Goal: Transaction & Acquisition: Download file/media

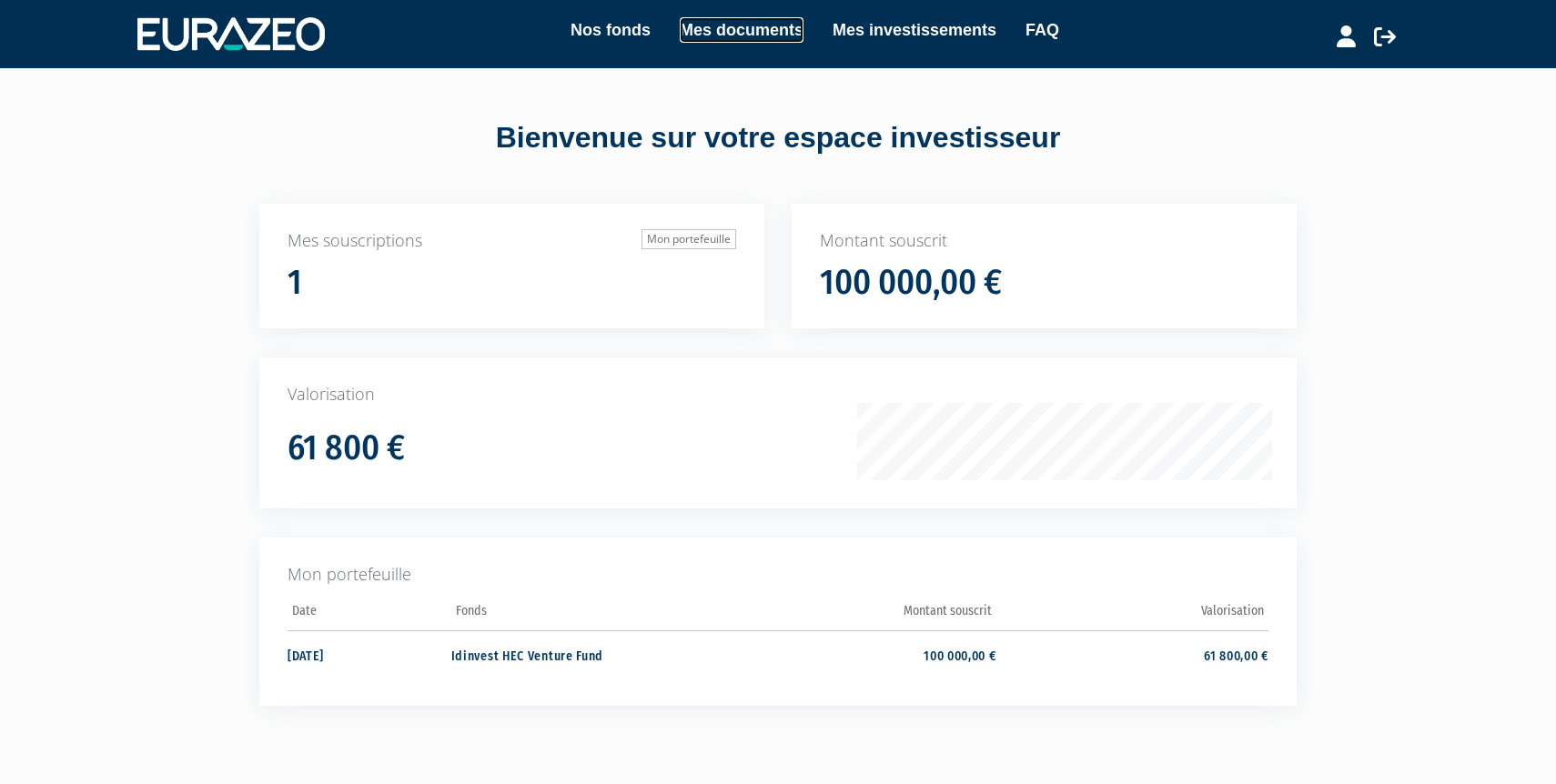
click at [713, 28] on link "Mes documents" at bounding box center [741, 30] width 123 height 26
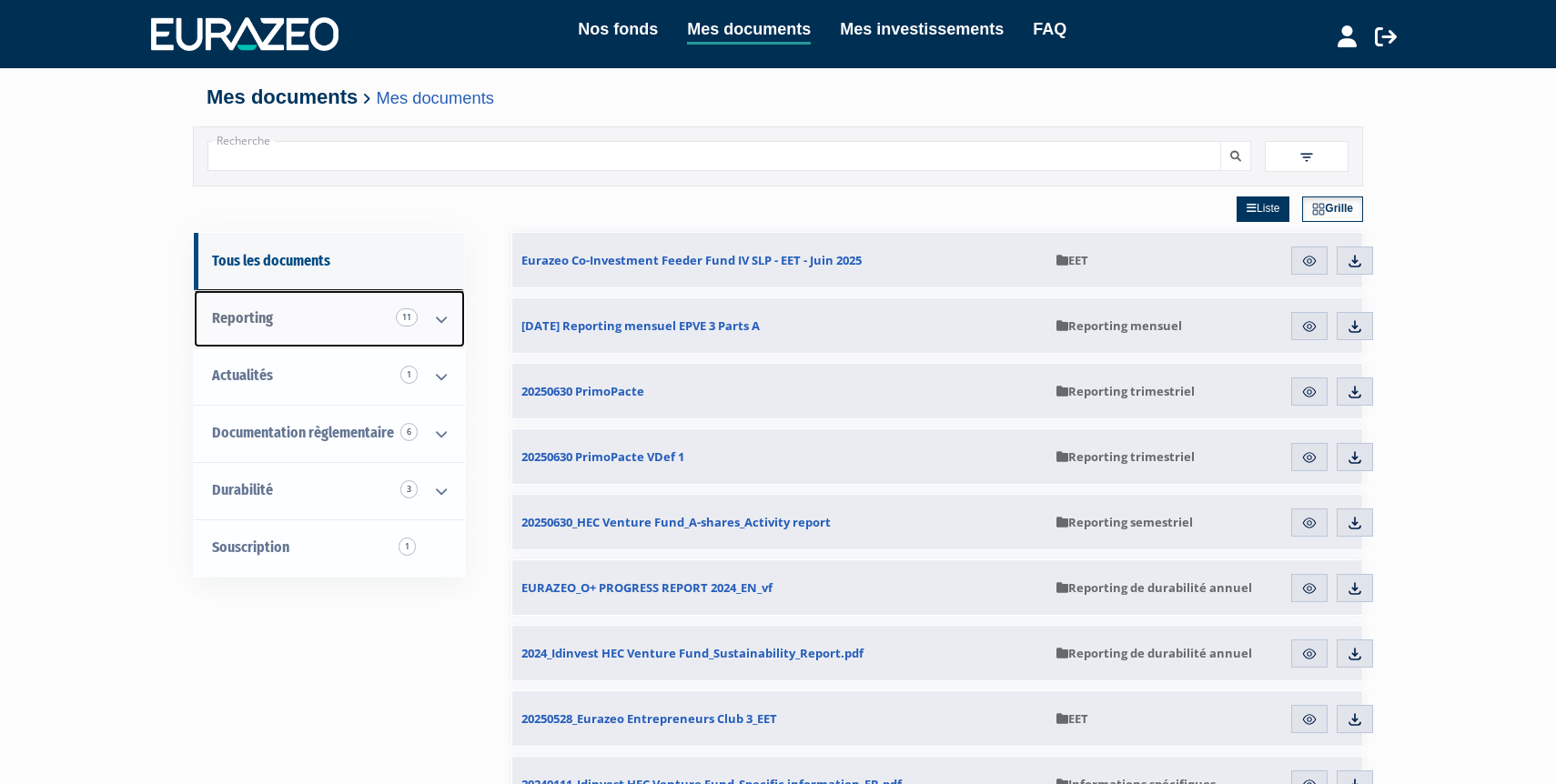
click at [271, 323] on span "Reporting 11" at bounding box center [243, 317] width 61 height 17
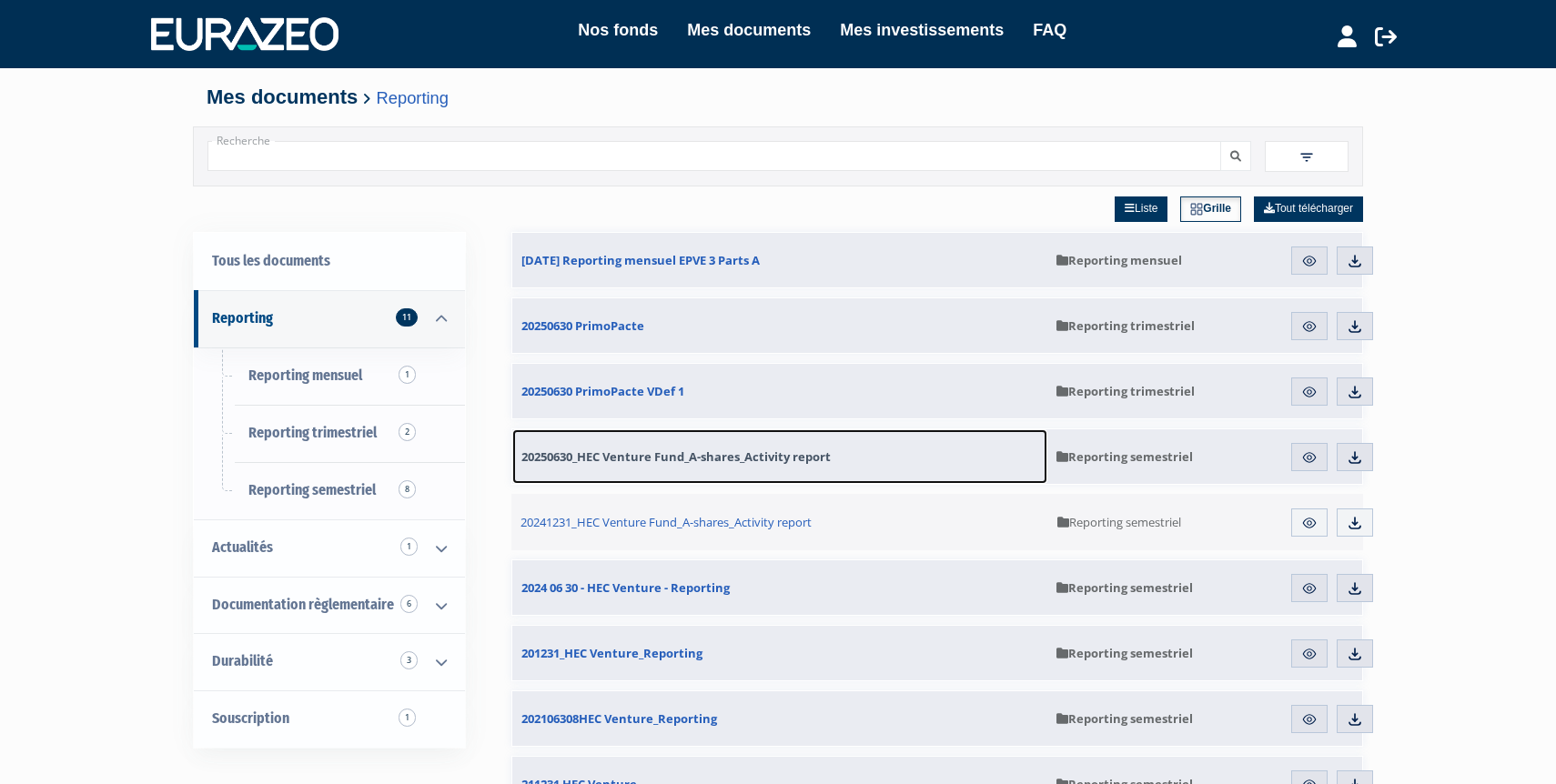
click at [657, 457] on span "20250630_HEC Venture Fund_A-shares_Activity report" at bounding box center [676, 456] width 309 height 17
